Goal: Find contact information: Find contact information

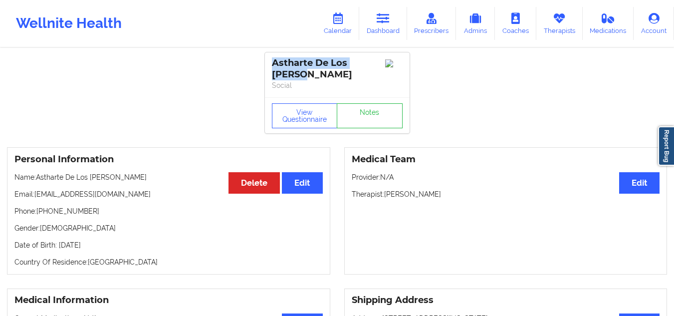
drag, startPoint x: 308, startPoint y: 76, endPoint x: 262, endPoint y: 66, distance: 46.4
copy div "Astharte De Los [PERSON_NAME]"
drag, startPoint x: 91, startPoint y: 214, endPoint x: 43, endPoint y: 212, distance: 47.4
click at [43, 212] on p "Phone: [PHONE_NUMBER]" at bounding box center [168, 211] width 308 height 10
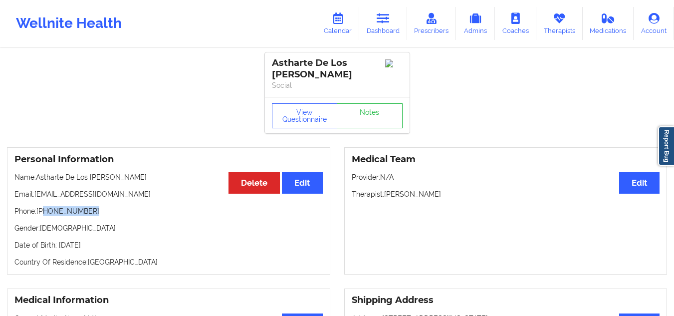
copy p "[PHONE_NUMBER]"
drag, startPoint x: 102, startPoint y: 195, endPoint x: 37, endPoint y: 194, distance: 65.4
click at [37, 194] on p "Email: [EMAIL_ADDRESS][DOMAIN_NAME]" at bounding box center [168, 194] width 308 height 10
copy p "[EMAIL_ADDRESS][DOMAIN_NAME]"
drag, startPoint x: 440, startPoint y: 194, endPoint x: 386, endPoint y: 192, distance: 54.4
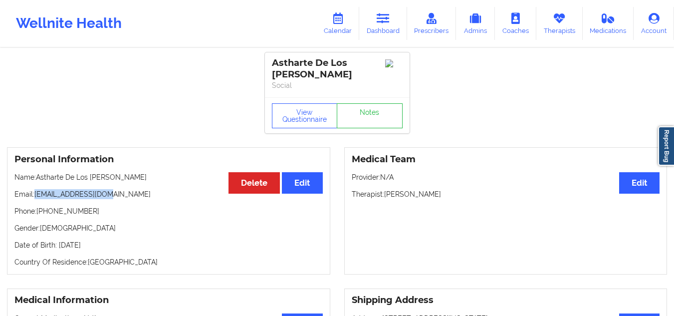
click at [386, 192] on p "Therapist: [PERSON_NAME]" at bounding box center [506, 194] width 308 height 10
copy p "[PERSON_NAME]"
